Goal: Find specific page/section: Find specific page/section

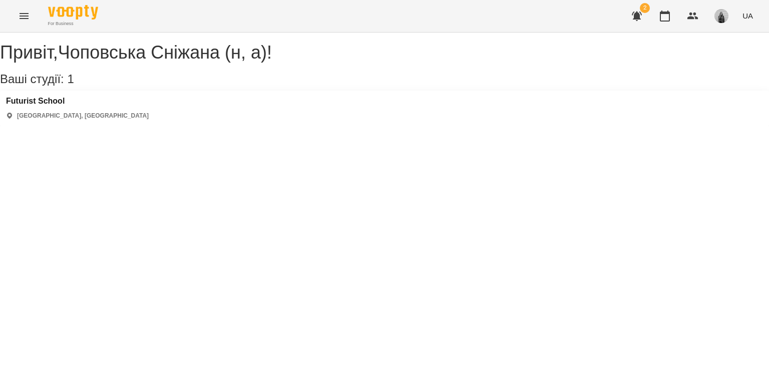
click at [32, 12] on button "Menu" at bounding box center [24, 16] width 24 height 24
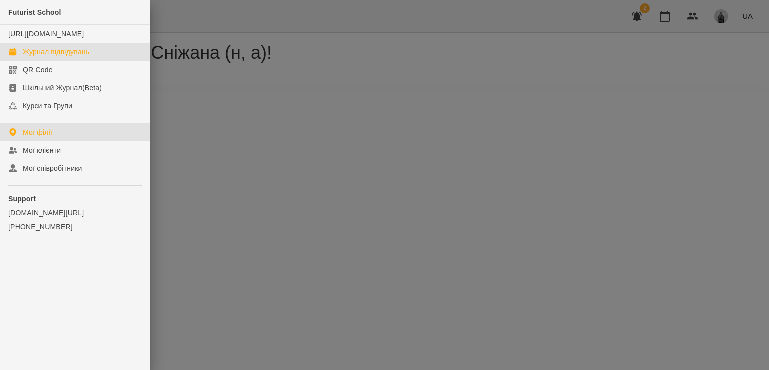
click at [37, 55] on link "Журнал відвідувань" at bounding box center [75, 52] width 150 height 18
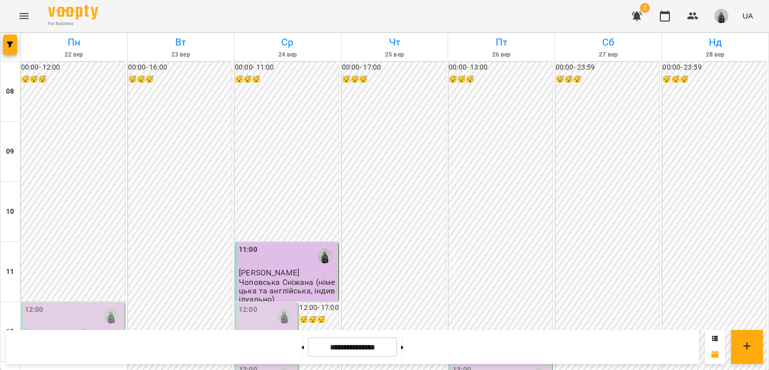
scroll to position [587, 0]
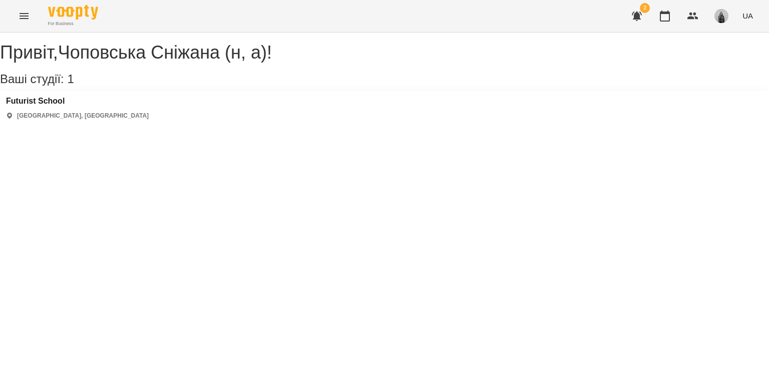
click at [22, 17] on icon "Menu" at bounding box center [24, 16] width 12 height 12
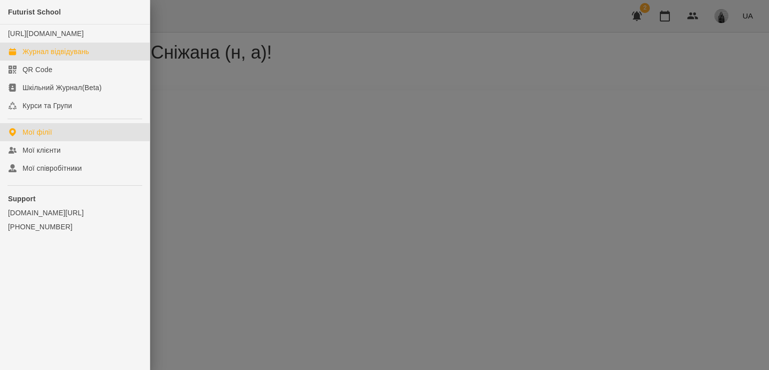
click at [52, 57] on div "Журнал відвідувань" at bounding box center [56, 52] width 67 height 10
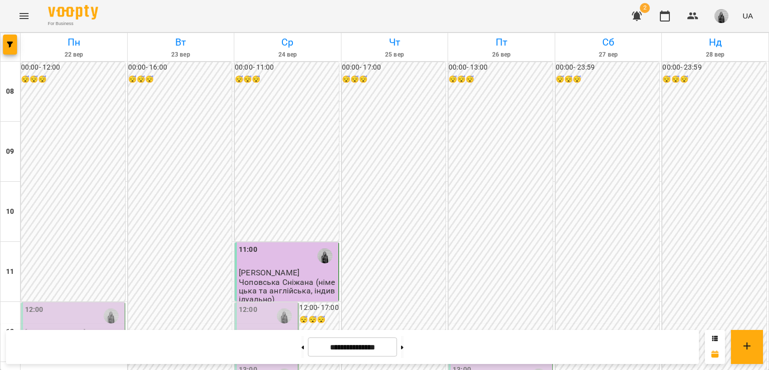
scroll to position [537, 0]
